Goal: Information Seeking & Learning: Find specific fact

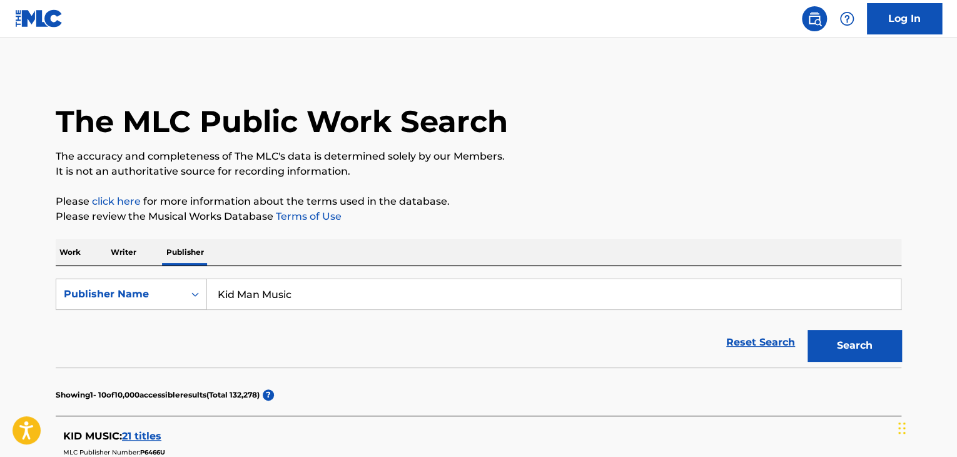
click at [65, 254] on p "Work" at bounding box center [70, 252] width 29 height 26
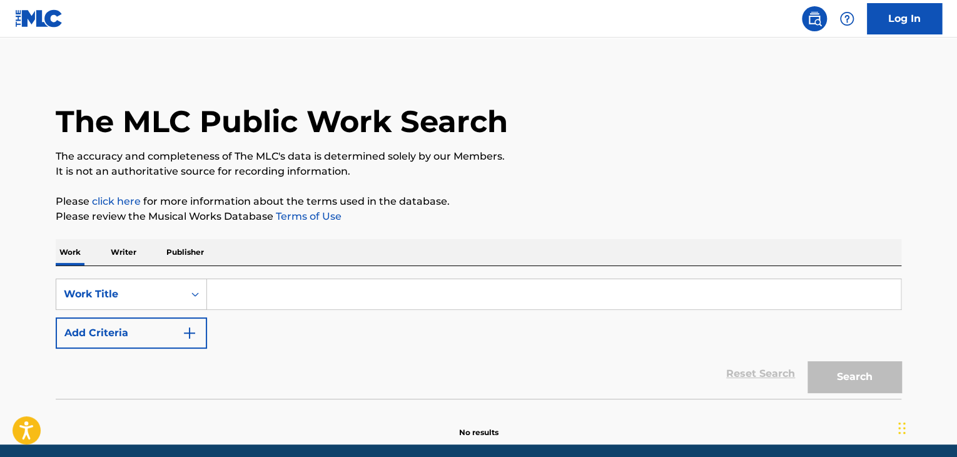
click at [259, 295] on input "Search Form" at bounding box center [554, 294] width 694 height 30
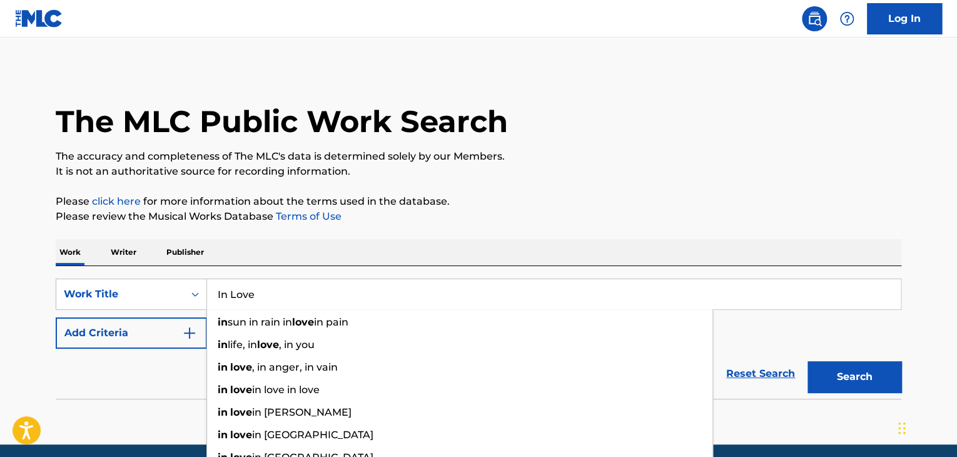
type input "In Love"
click at [140, 419] on section "No results" at bounding box center [479, 421] width 846 height 33
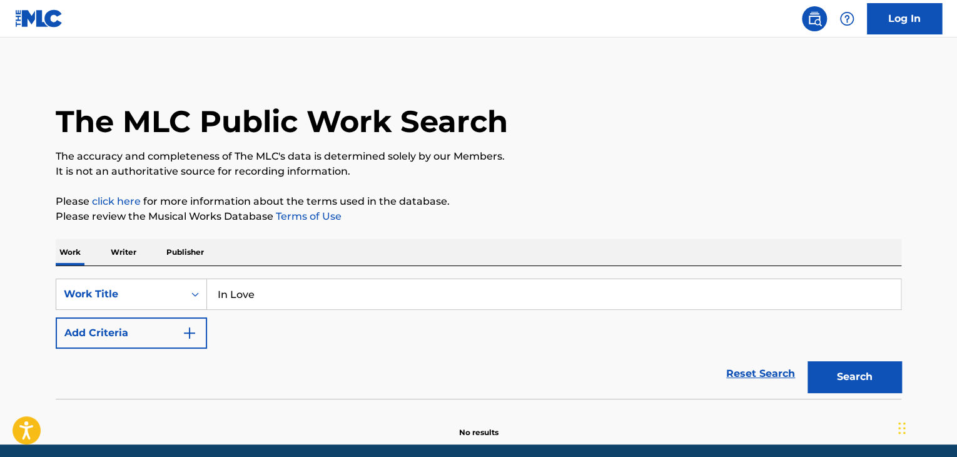
click at [198, 327] on button "Add Criteria" at bounding box center [131, 332] width 151 height 31
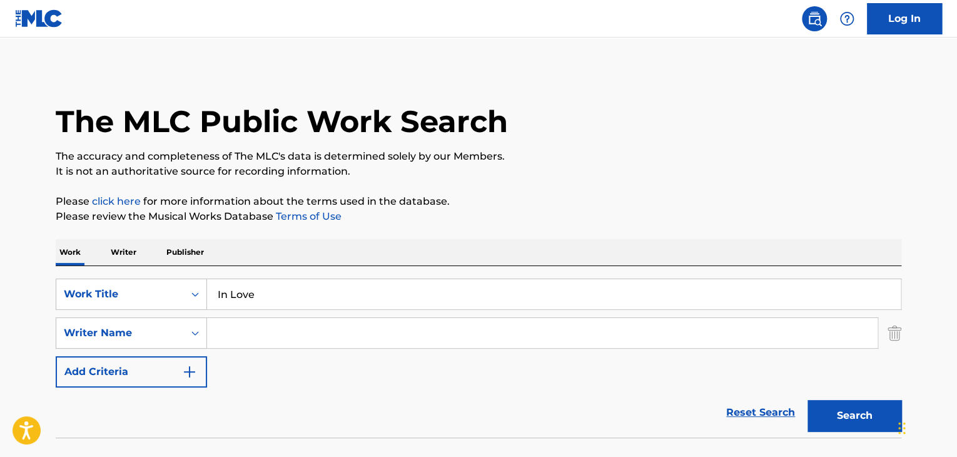
click at [273, 339] on input "Search Form" at bounding box center [542, 333] width 671 height 30
paste input "[PERSON_NAME]"
drag, startPoint x: 281, startPoint y: 340, endPoint x: 181, endPoint y: 363, distance: 102.7
click at [181, 363] on div "SearchWithCriteria53178301-ceae-4237-b03d-56d69003f93d Work Title In Love Searc…" at bounding box center [479, 332] width 846 height 109
type input "[PERSON_NAME]"
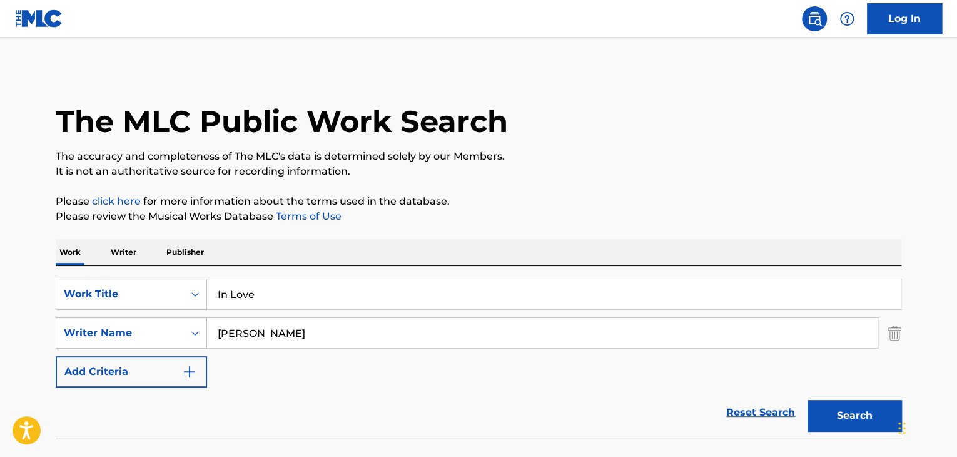
click at [808, 400] on button "Search" at bounding box center [855, 415] width 94 height 31
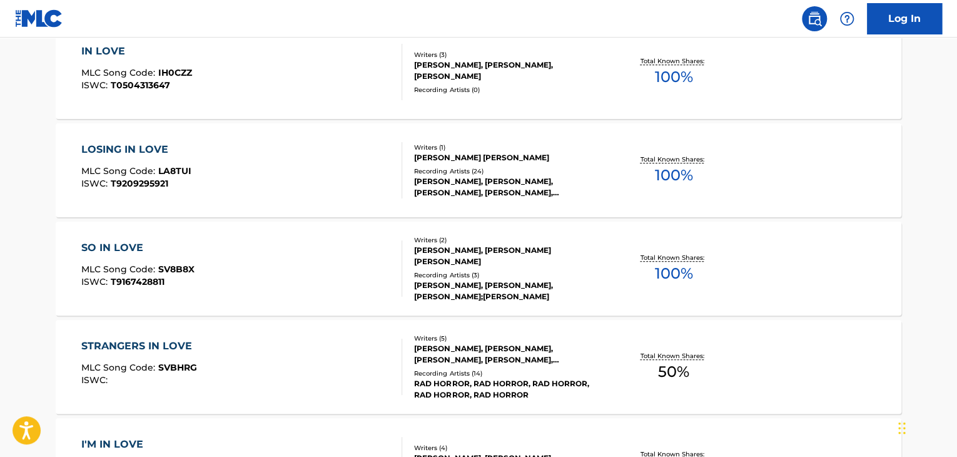
scroll to position [250, 0]
